Goal: Check status: Check status

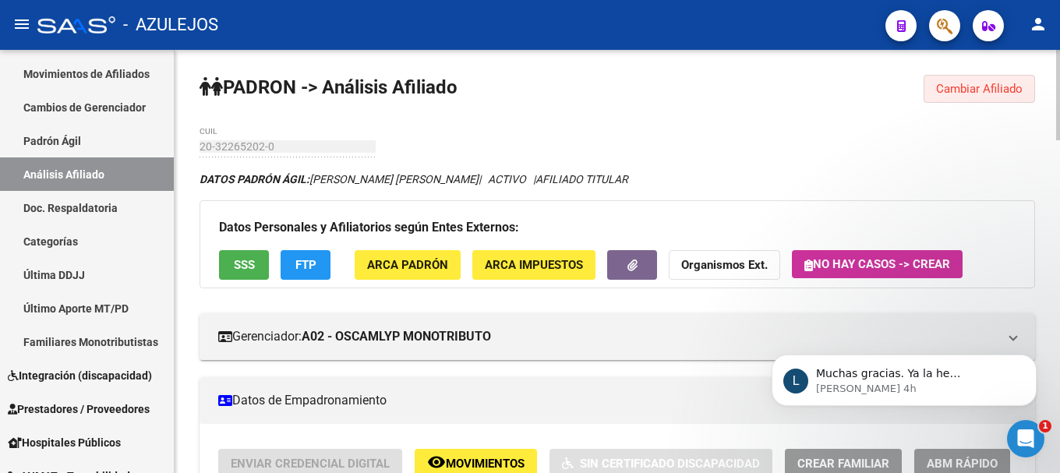
click at [948, 87] on span "Cambiar Afiliado" at bounding box center [979, 89] width 87 height 14
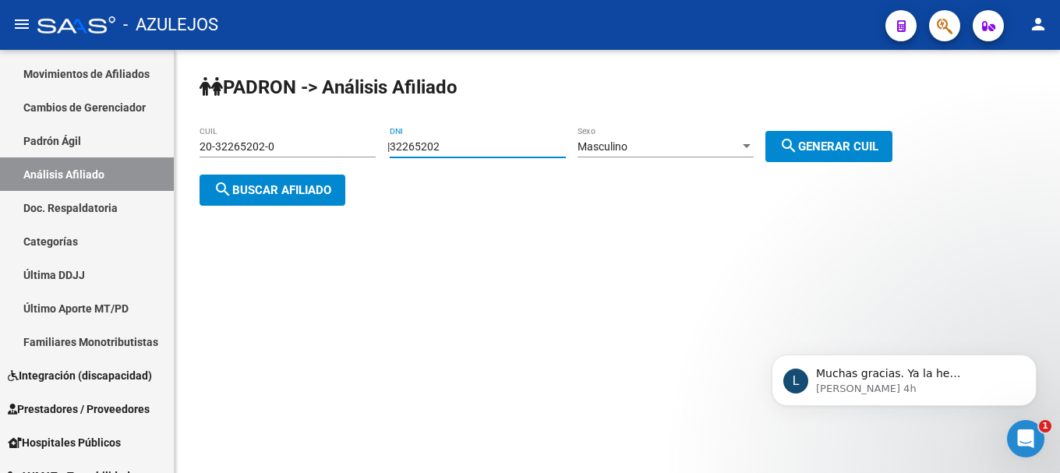
drag, startPoint x: 477, startPoint y: 140, endPoint x: 366, endPoint y: 150, distance: 111.2
click at [366, 150] on app-analisis-afiliado "PADRON -> Análisis Afiliado 20-32265202-0 CUIL | 32265202 DNI Masculino Sexo se…" at bounding box center [552, 168] width 705 height 56
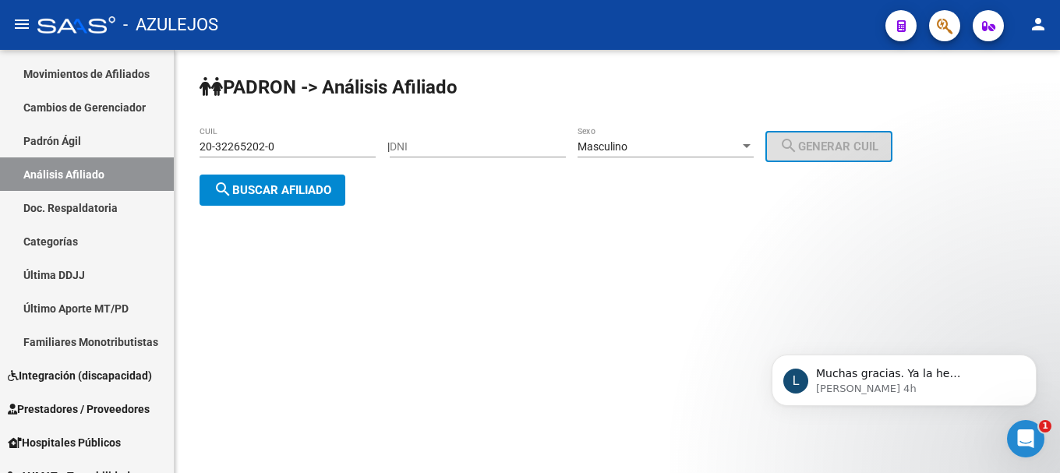
drag, startPoint x: 414, startPoint y: 139, endPoint x: 400, endPoint y: 154, distance: 21.0
click at [400, 154] on div "PADRON -> Análisis Afiliado 20-32265202-0 CUIL | DNI Masculino Sexo search Gene…" at bounding box center [618, 153] width 886 height 206
drag, startPoint x: 405, startPoint y: 144, endPoint x: 338, endPoint y: 260, distance: 134.1
click at [338, 260] on mat-sidenav-content "PADRON -> Análisis Afiliado 20-32265202-0 CUIL | DNI Masculino Sexo search Gene…" at bounding box center [618, 261] width 886 height 423
paste input "42352518"
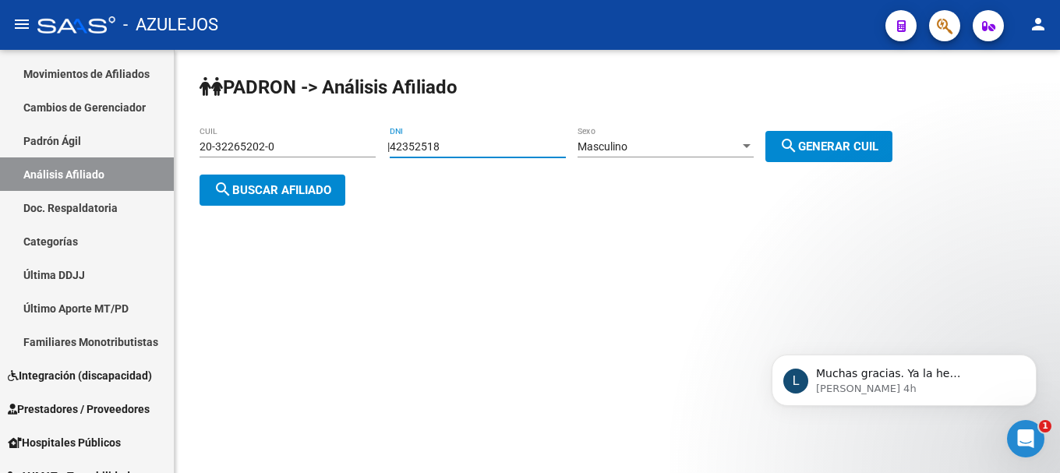
type input "42352518"
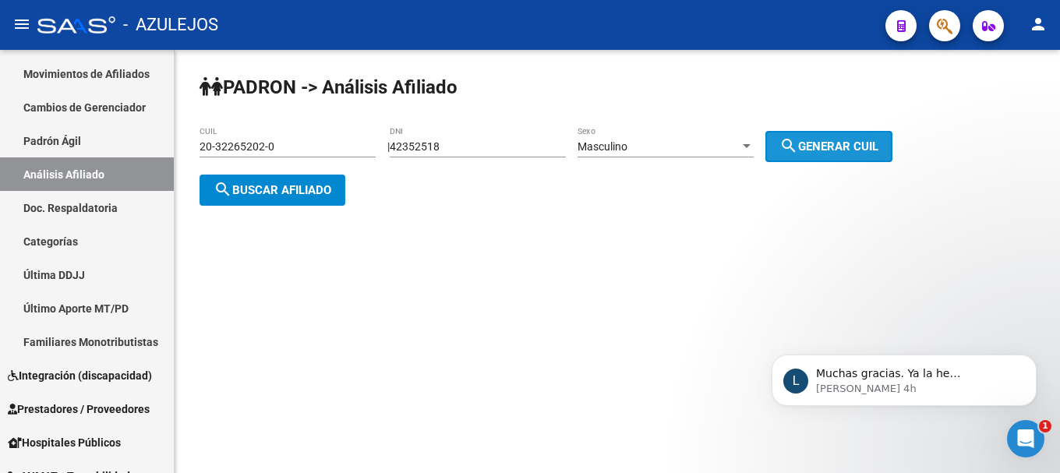
click at [833, 145] on span "search Generar CUIL" at bounding box center [828, 147] width 99 height 14
type input "20-42352518-6"
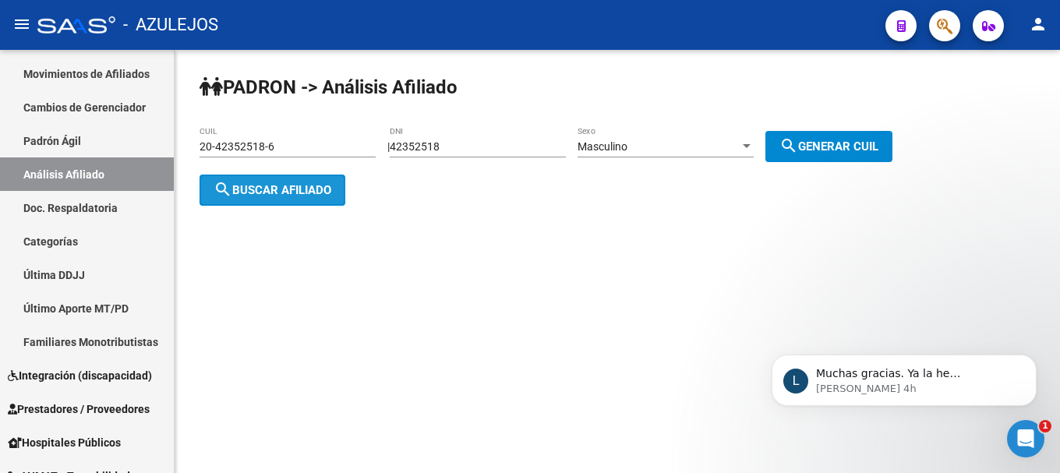
click at [266, 194] on span "search Buscar afiliado" at bounding box center [273, 190] width 118 height 14
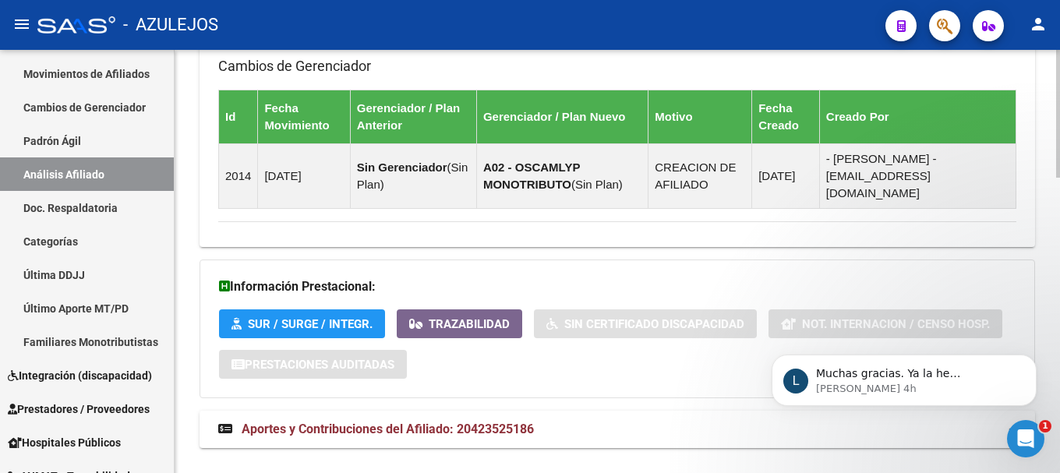
scroll to position [974, 0]
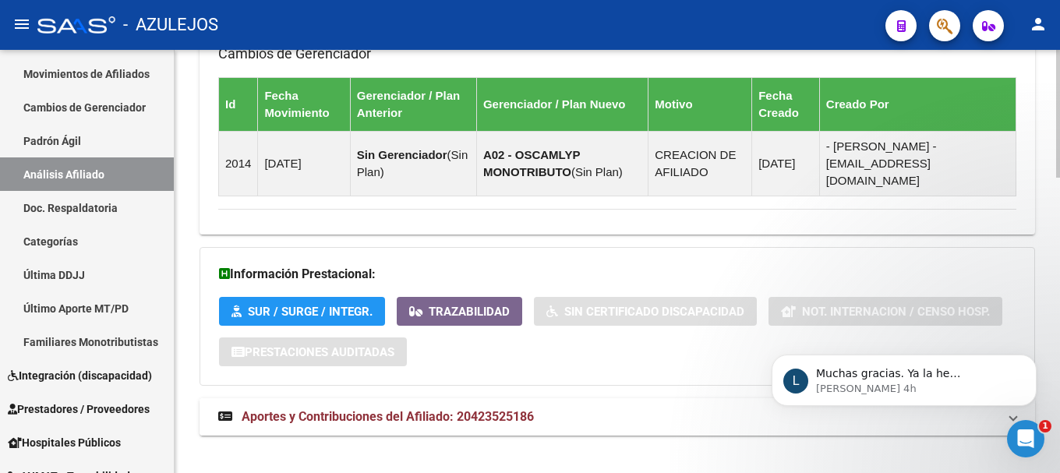
click at [259, 409] on span "Aportes y Contribuciones del Afiliado: 20423525186" at bounding box center [388, 416] width 292 height 15
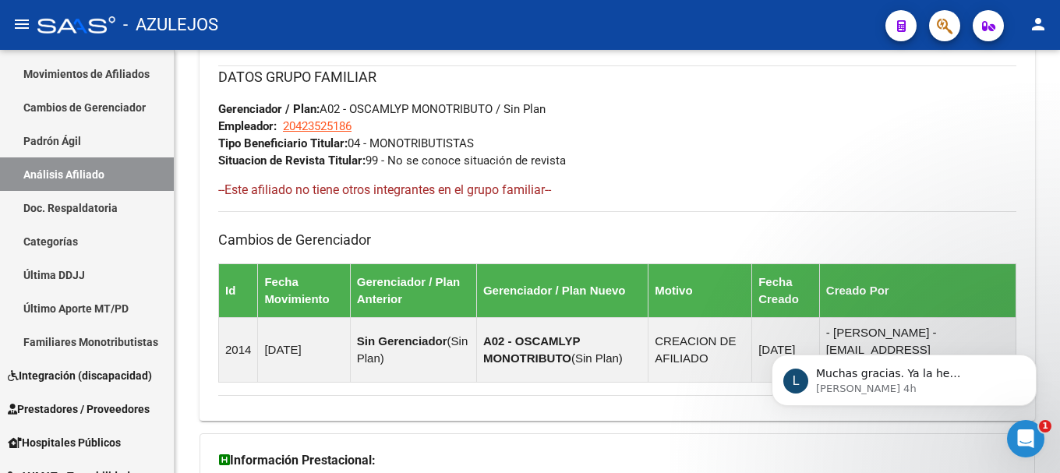
scroll to position [779, 0]
